Goal: Task Accomplishment & Management: Manage account settings

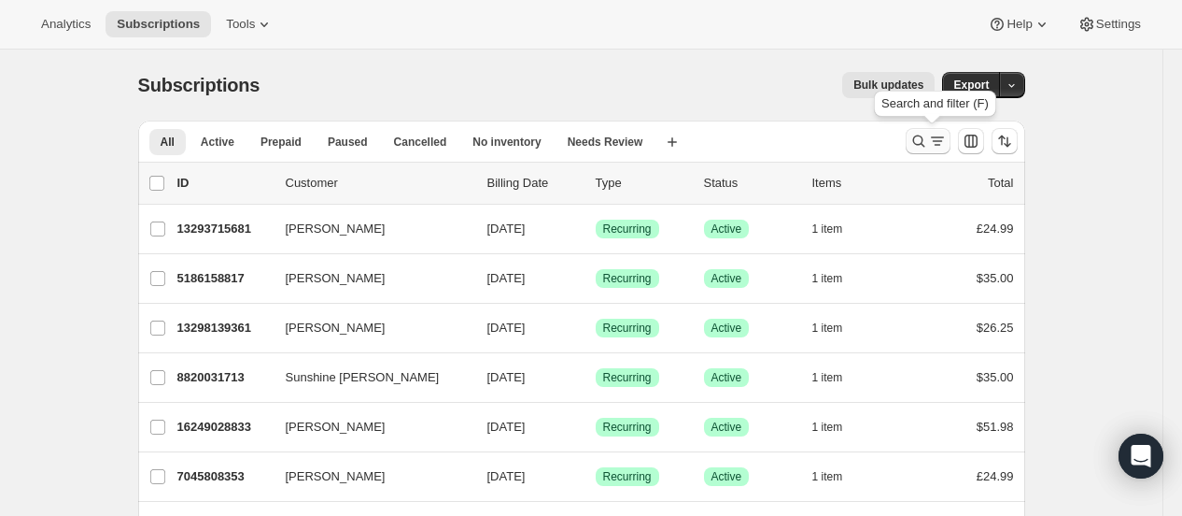
click at [928, 136] on icon "Search and filter results" at bounding box center [919, 141] width 19 height 19
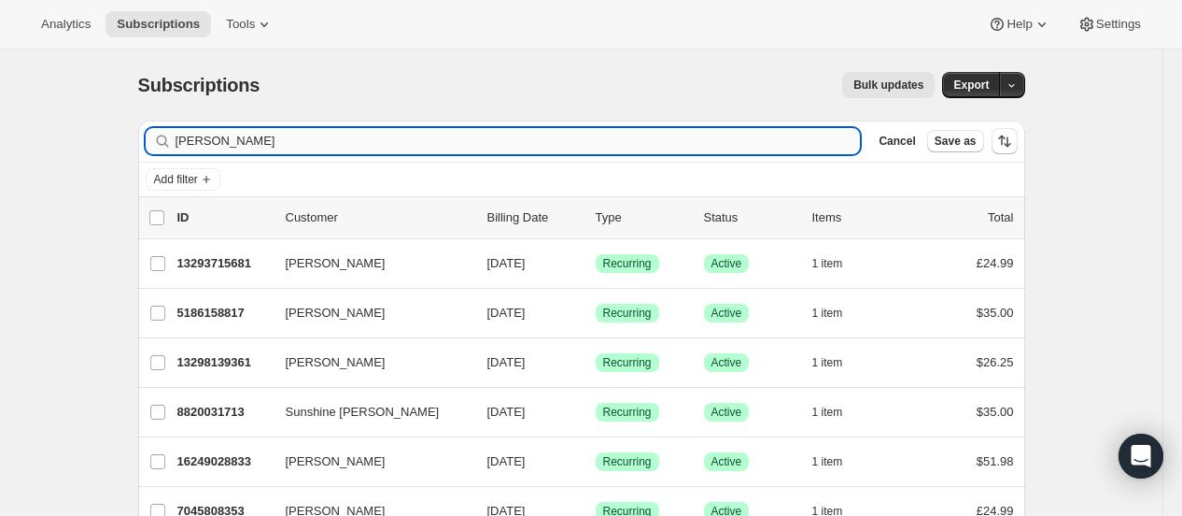
type input "[PERSON_NAME]"
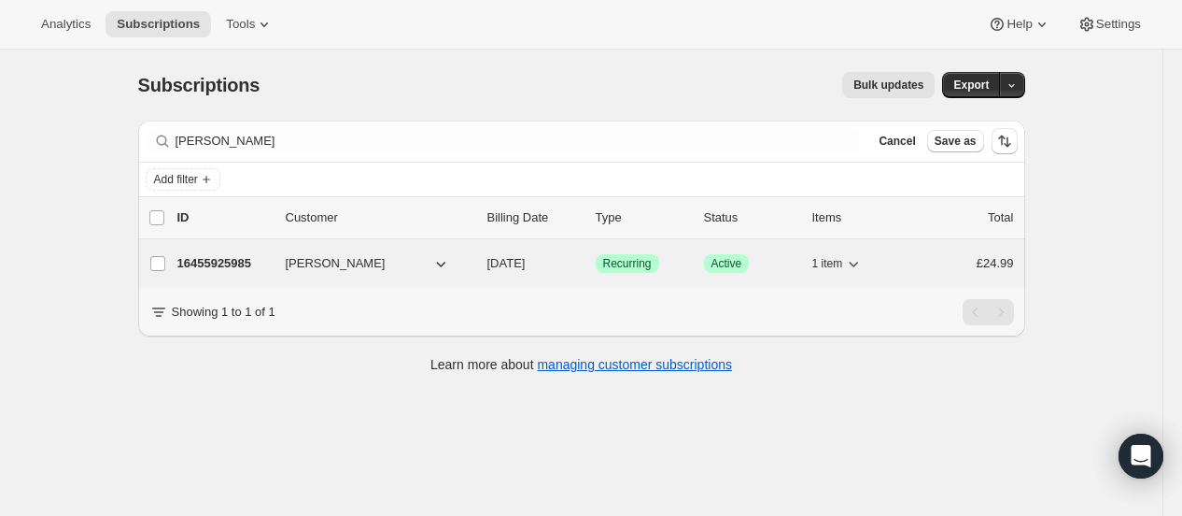
click at [221, 264] on p "16455925985" at bounding box center [223, 263] width 93 height 19
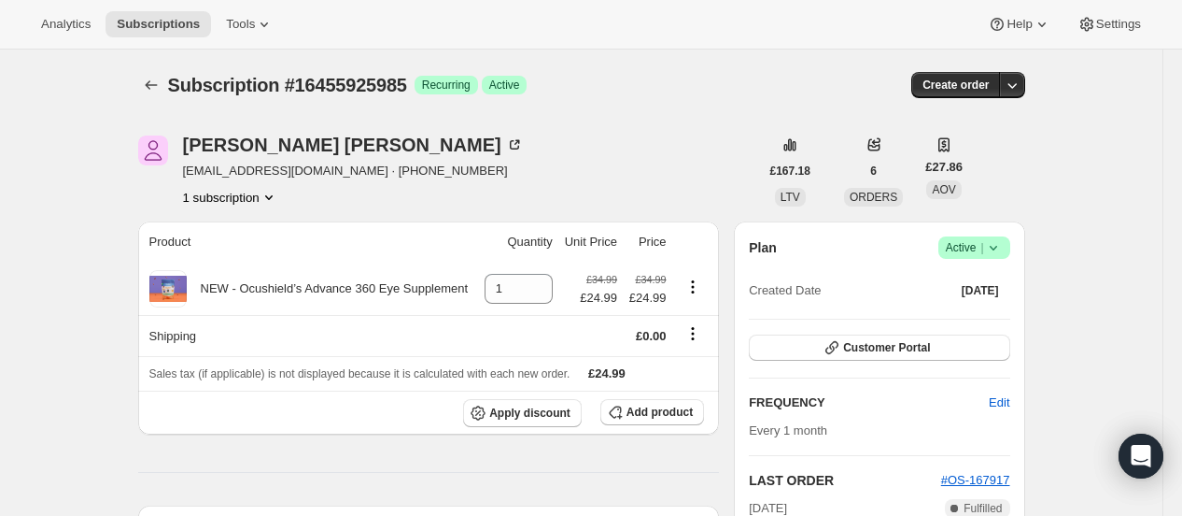
click at [1003, 254] on icon at bounding box center [993, 247] width 19 height 19
click at [992, 283] on span "Pause subscription" at bounding box center [979, 283] width 103 height 14
